Goal: Find specific page/section: Find specific page/section

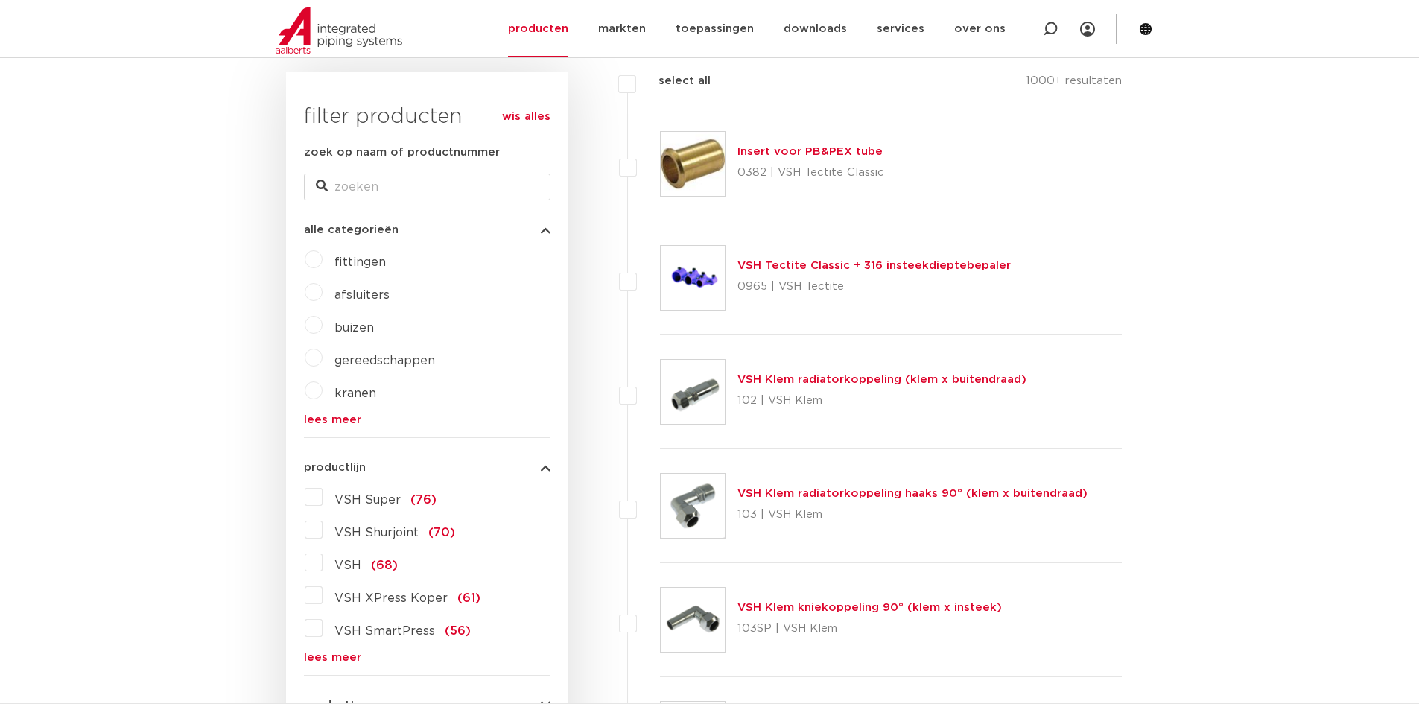
scroll to position [439, 0]
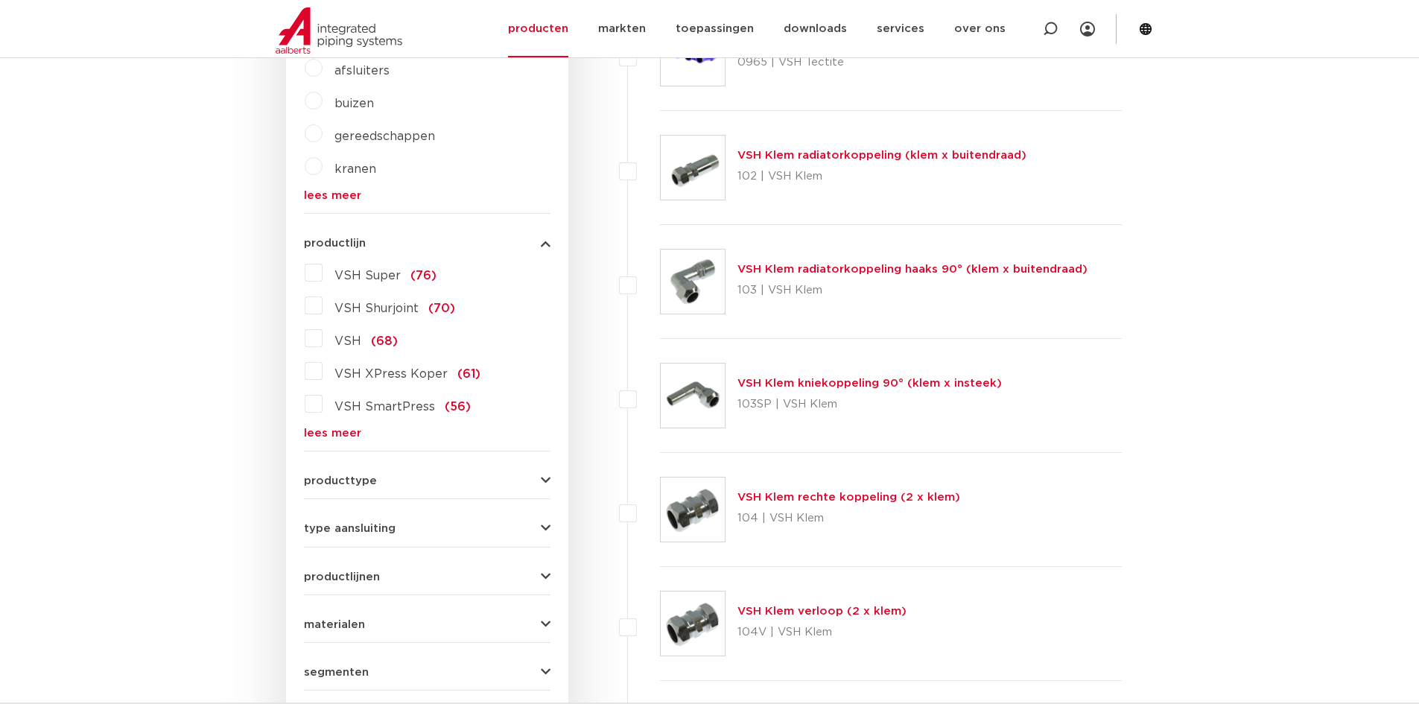
click at [333, 428] on link "lees meer" at bounding box center [427, 433] width 247 height 11
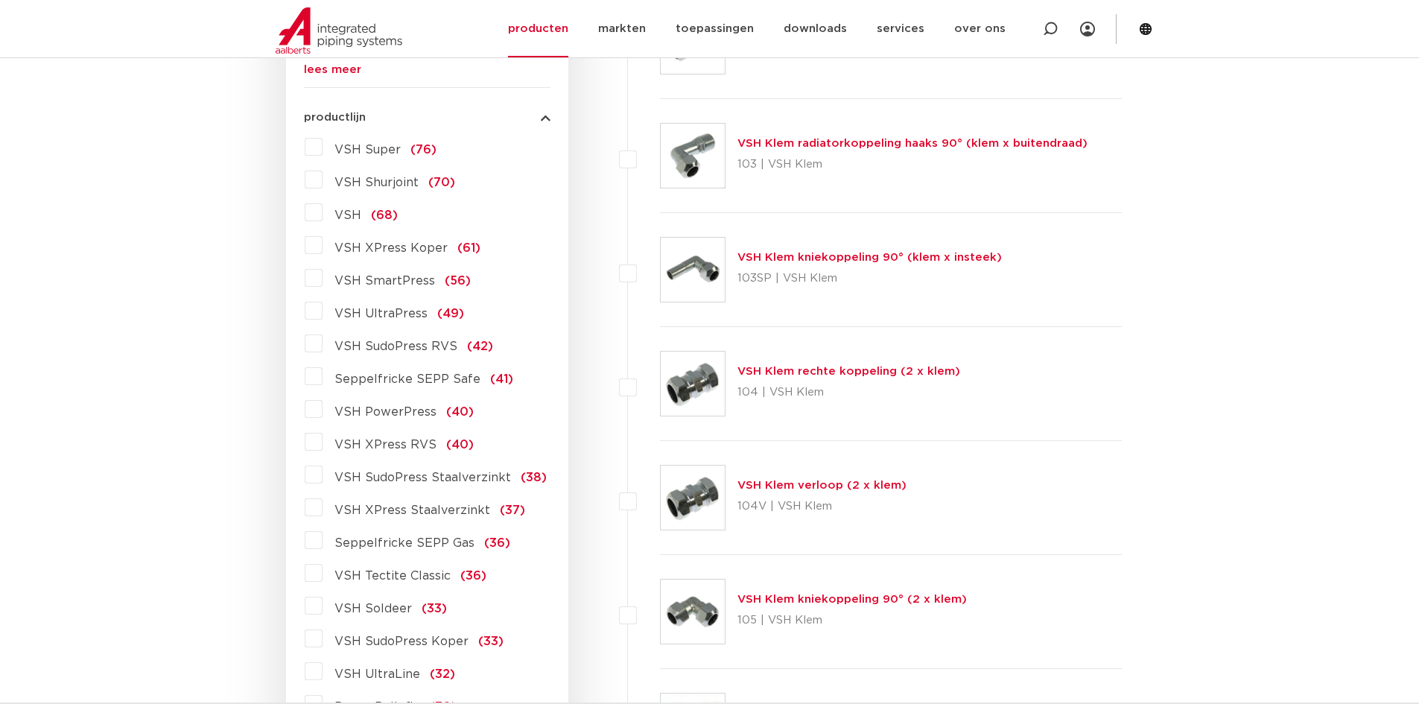
scroll to position [588, 0]
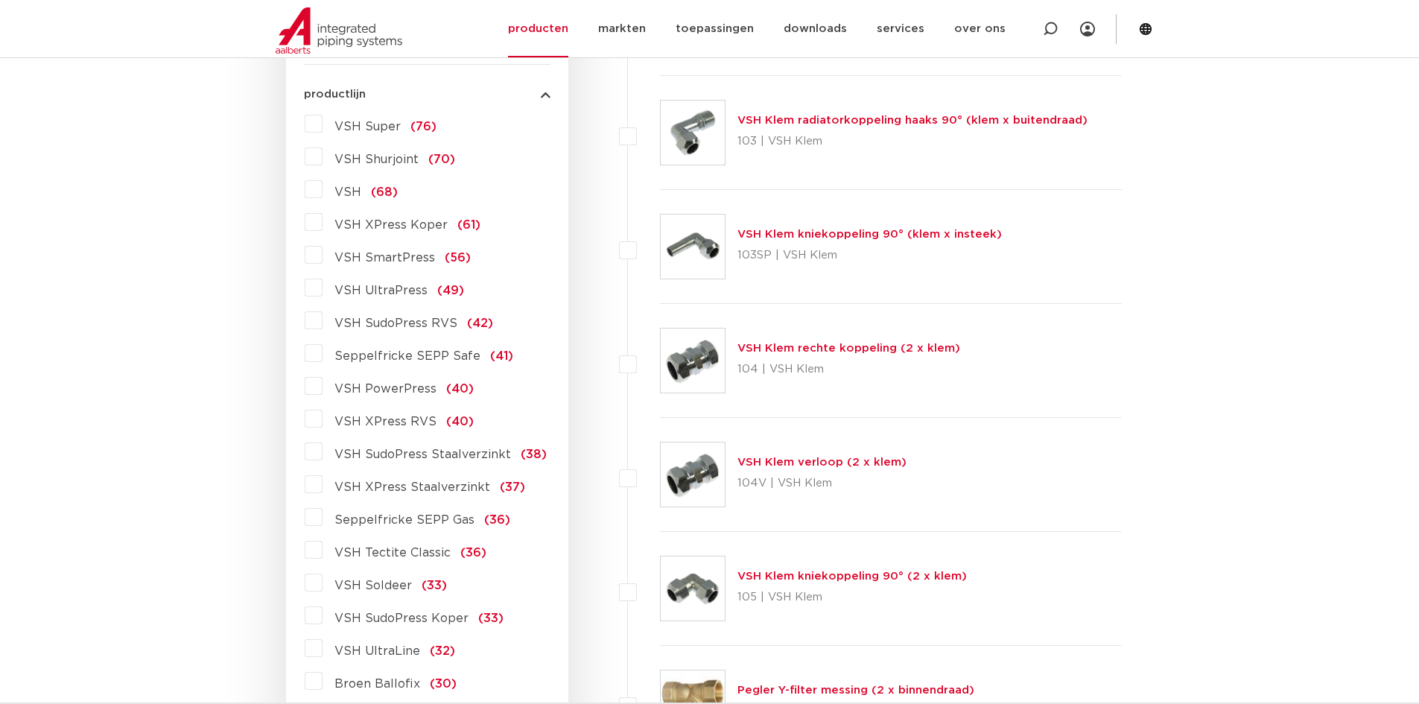
click at [323, 413] on label "VSH XPress RVS (40)" at bounding box center [398, 419] width 151 height 24
click at [0, 0] on input "VSH XPress RVS (40)" at bounding box center [0, 0] width 0 height 0
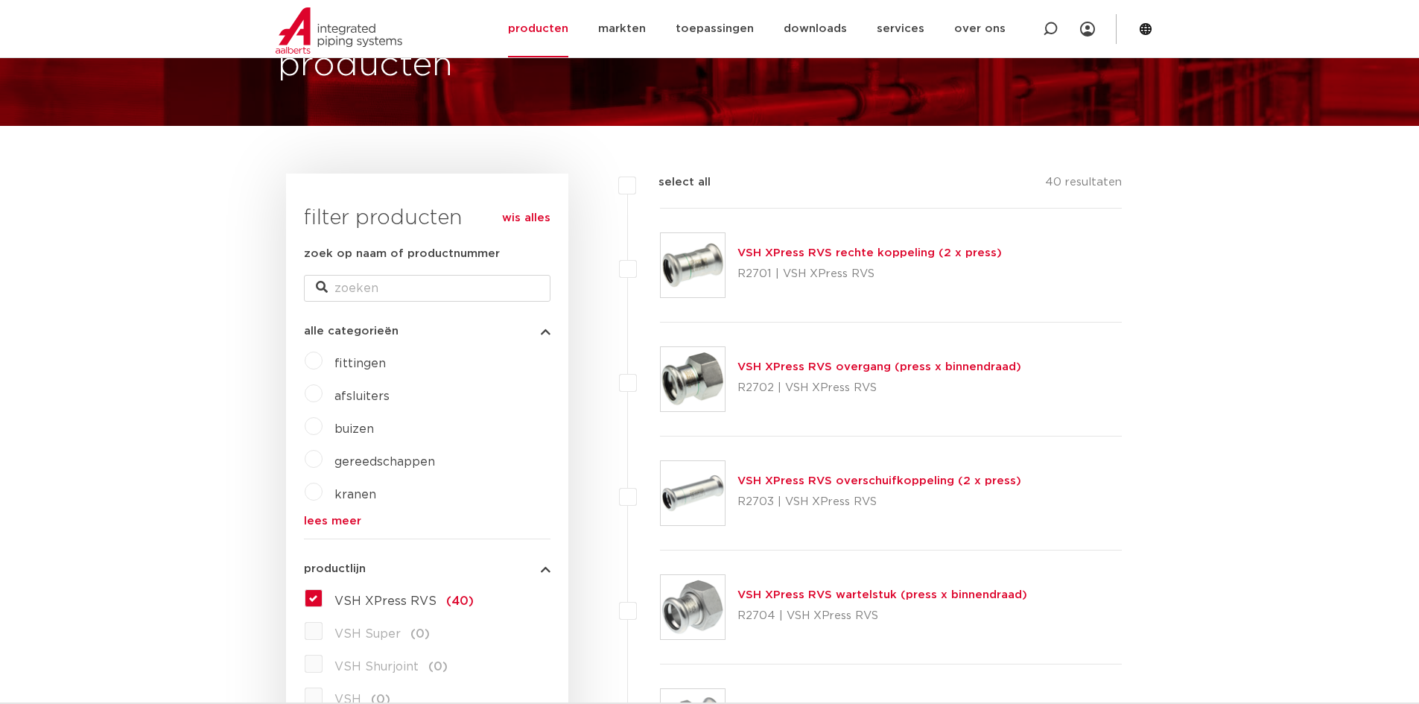
scroll to position [67, 0]
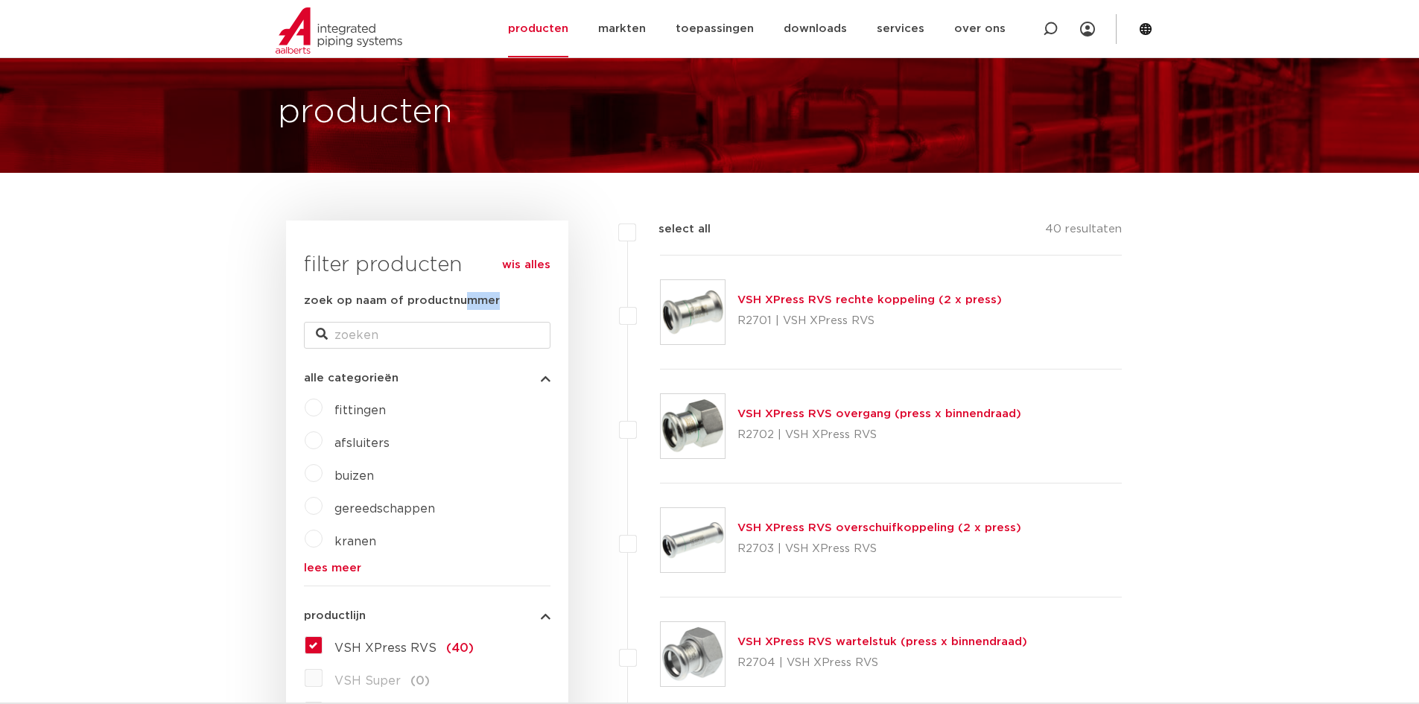
click at [342, 572] on link "lees meer" at bounding box center [427, 567] width 247 height 11
